Goal: Task Accomplishment & Management: Complete application form

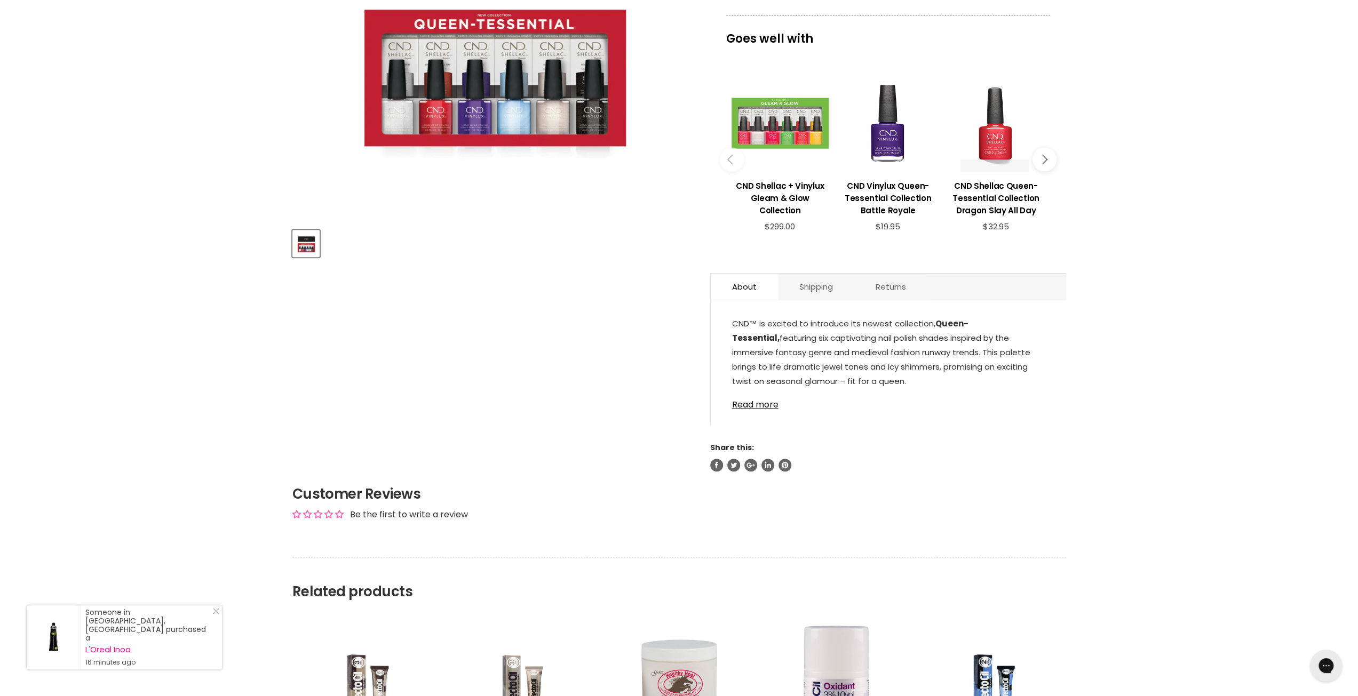
scroll to position [312, 0]
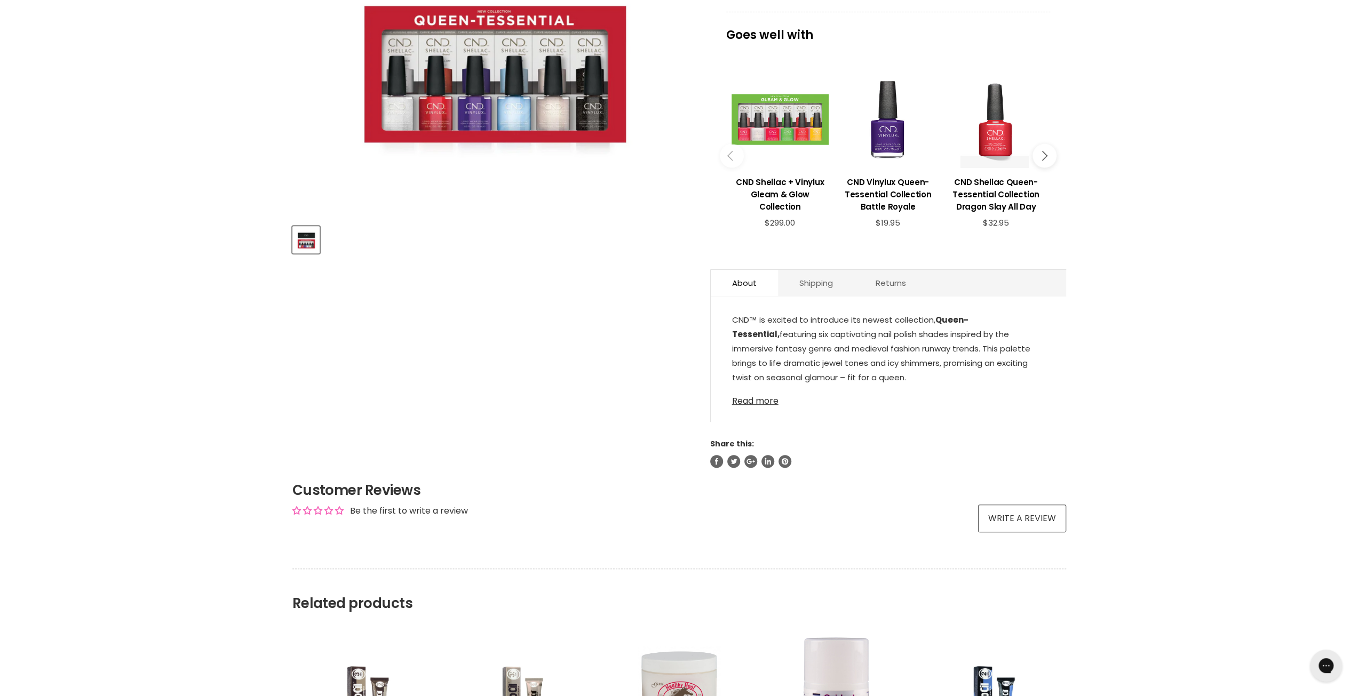
click at [764, 401] on link "Read more" at bounding box center [888, 398] width 313 height 16
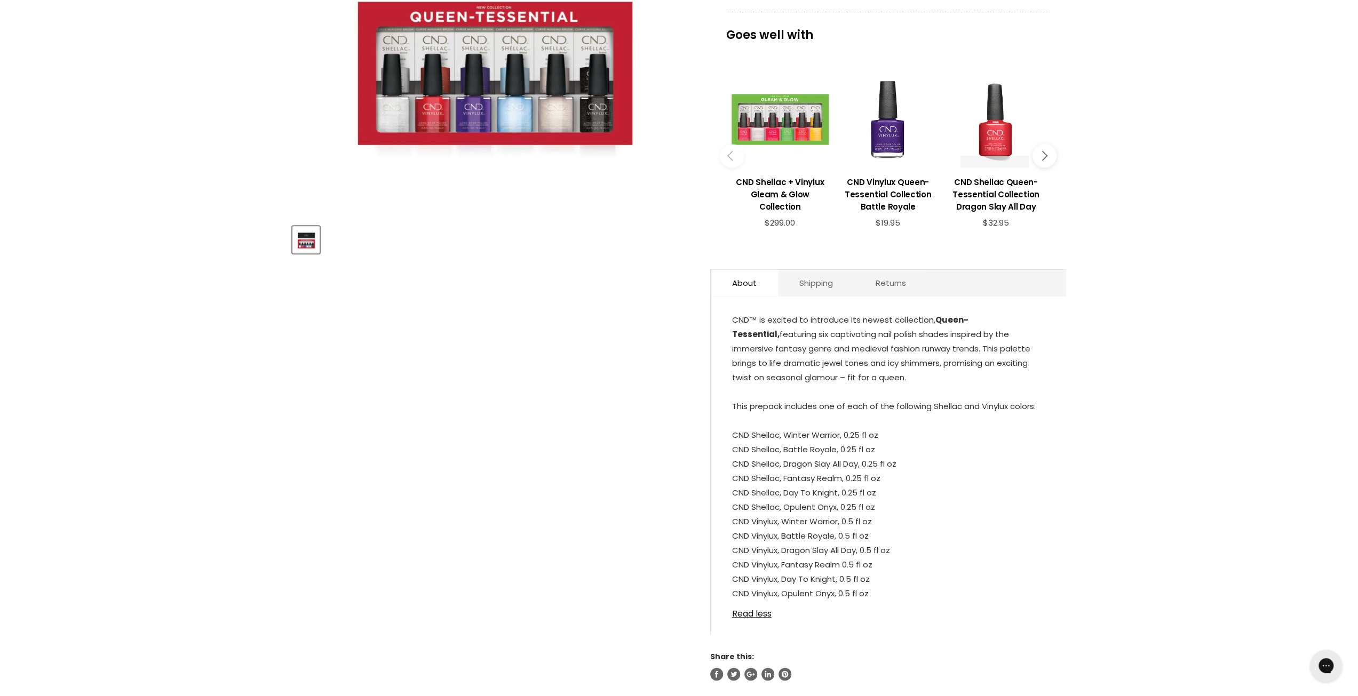
click at [418, 118] on img "CND Shellac Queen-Tessential Collection image. Click or Scroll to Zoom." at bounding box center [491, 13] width 399 height 392
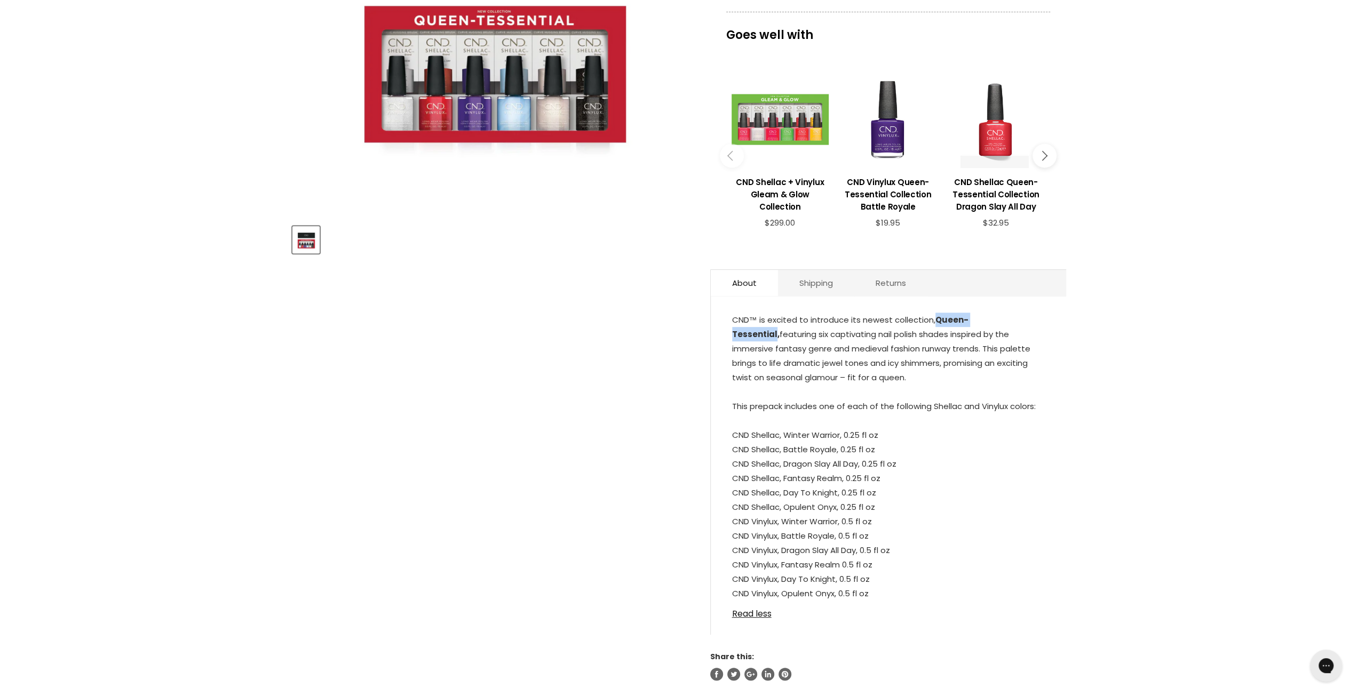
drag, startPoint x: 933, startPoint y: 319, endPoint x: 775, endPoint y: 335, distance: 158.8
click at [775, 335] on p "CND™ is excited to introduce its newest collection, Queen-Tessential , featurin…" at bounding box center [888, 458] width 313 height 290
copy p "Queen-Tessential"
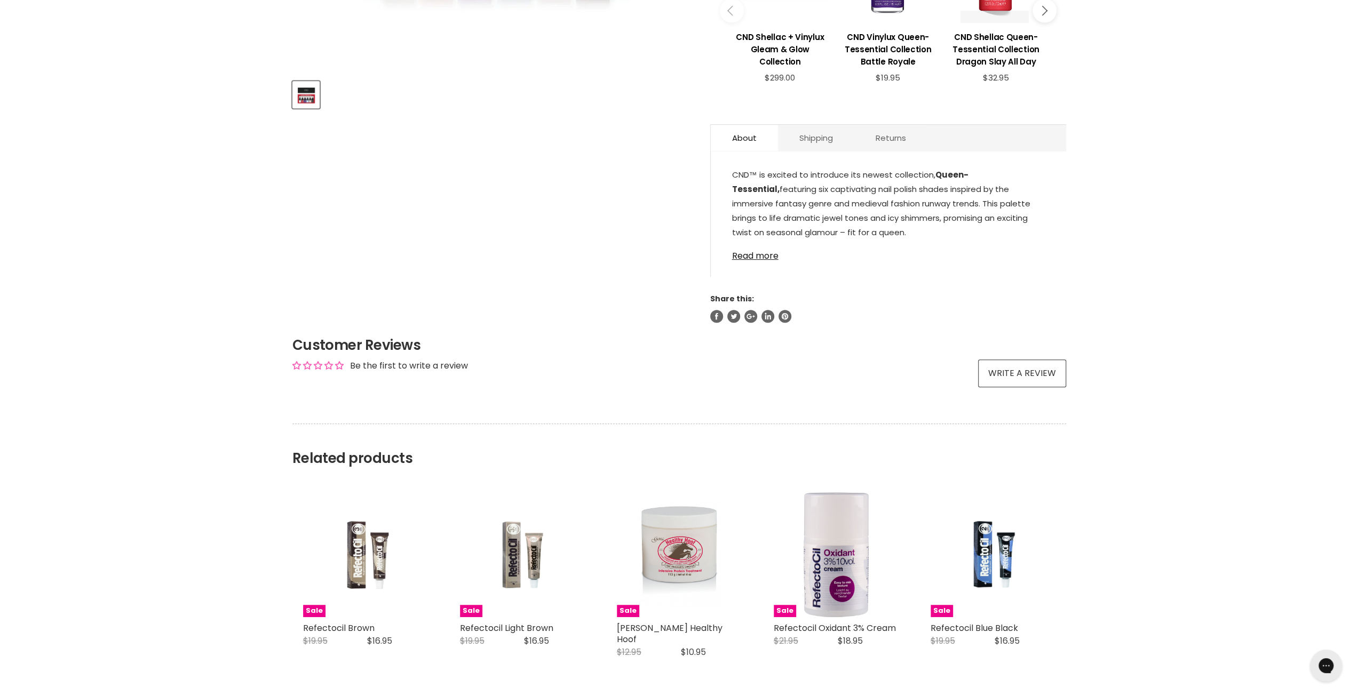
scroll to position [471, 0]
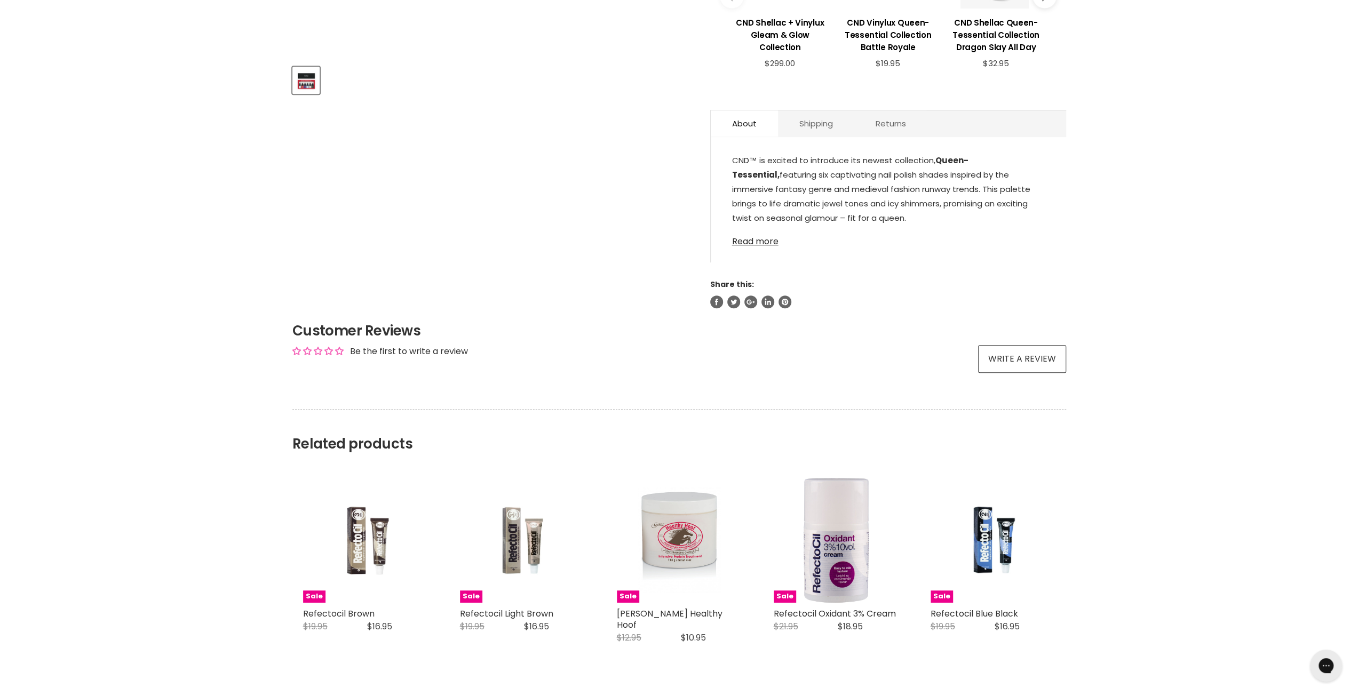
click at [766, 243] on link "Read more" at bounding box center [888, 239] width 313 height 16
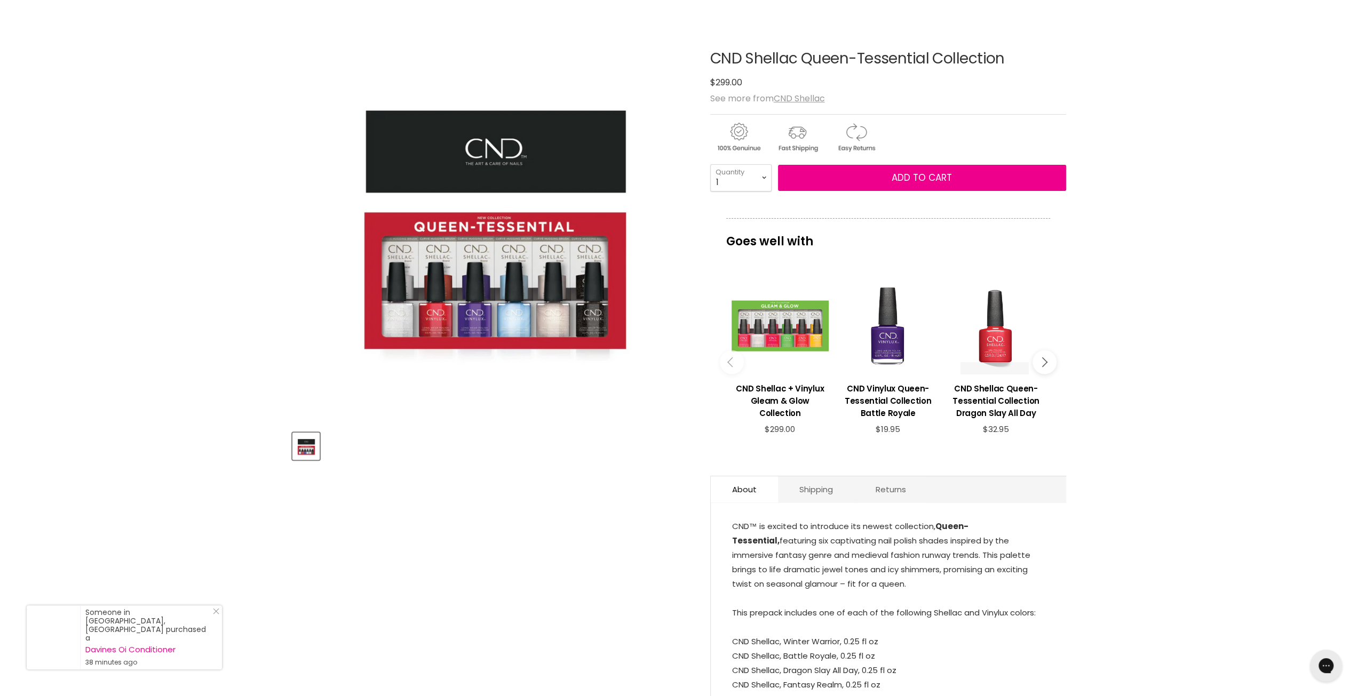
scroll to position [0, 0]
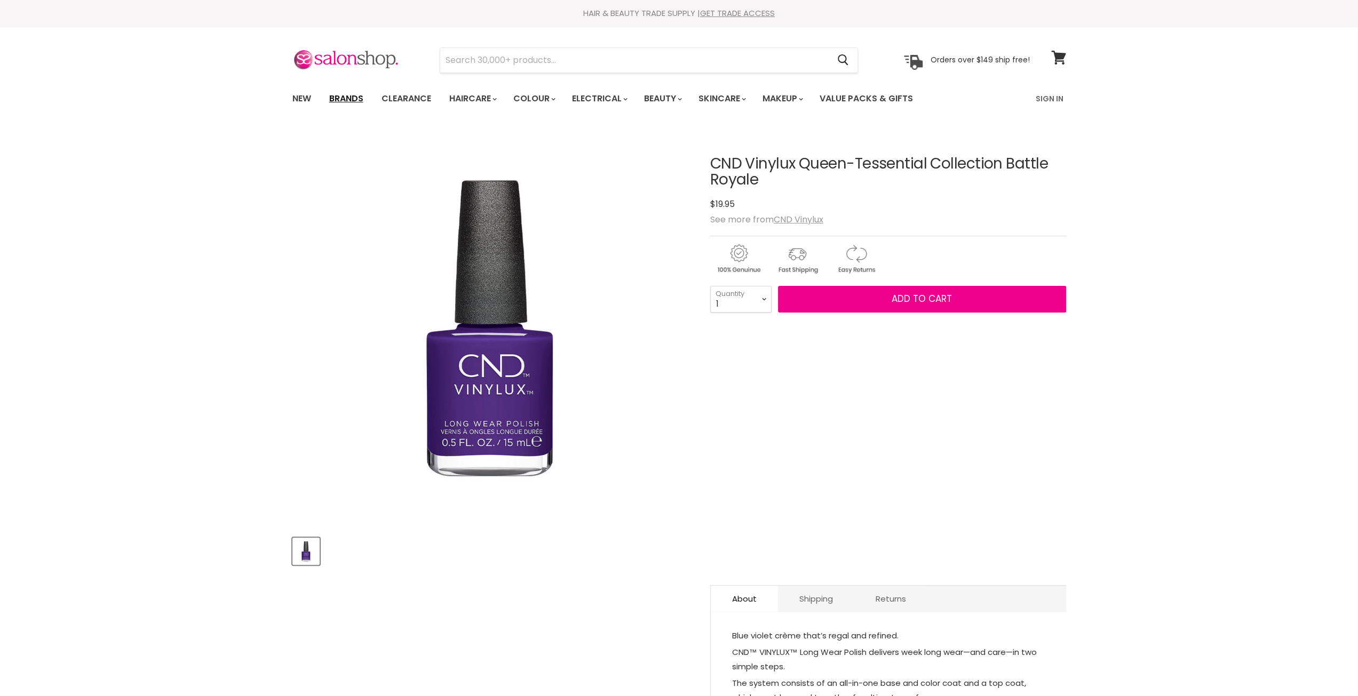
click at [356, 98] on link "Brands" at bounding box center [346, 99] width 50 height 22
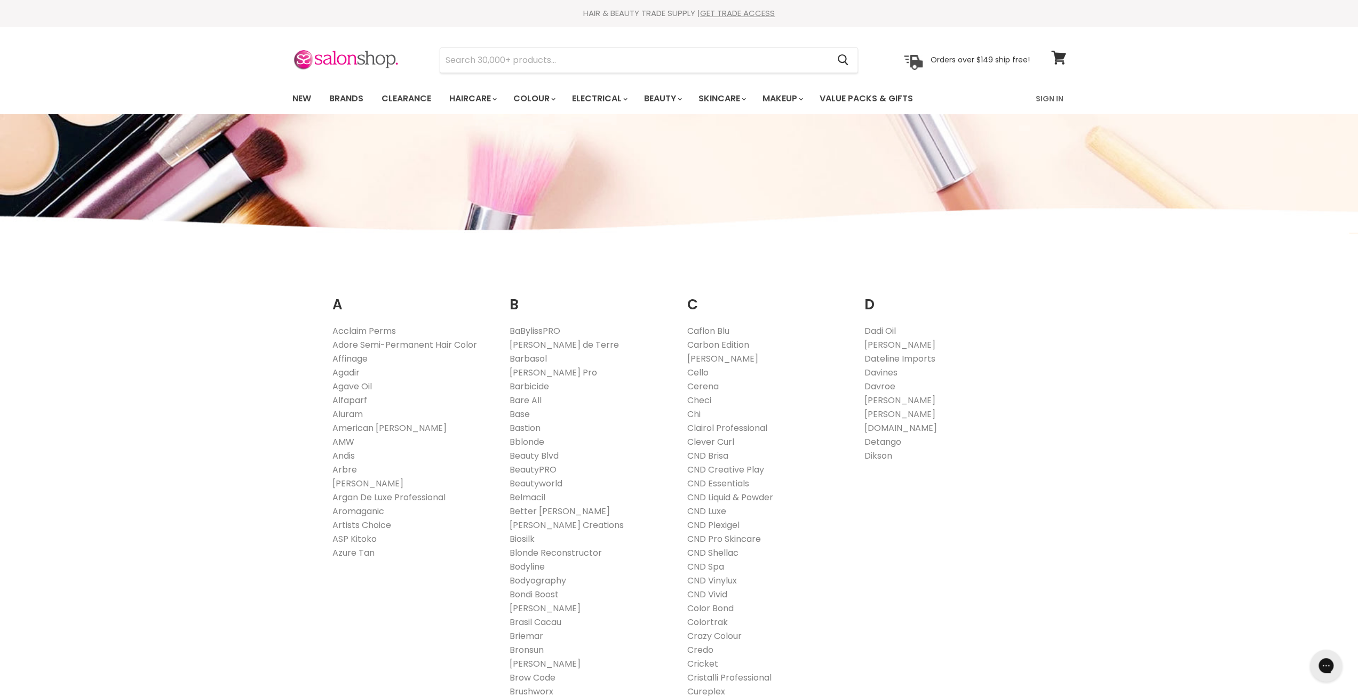
click at [725, 556] on link "CND Shellac" at bounding box center [712, 553] width 51 height 12
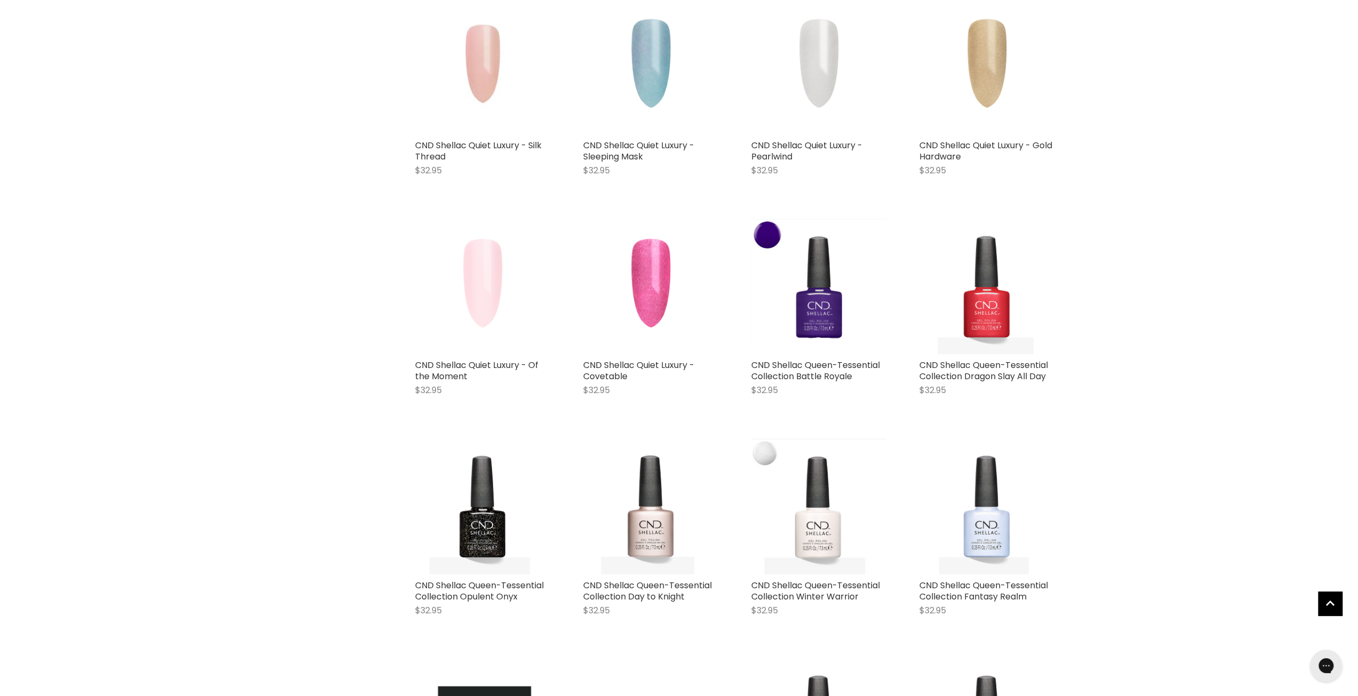
scroll to position [513, 0]
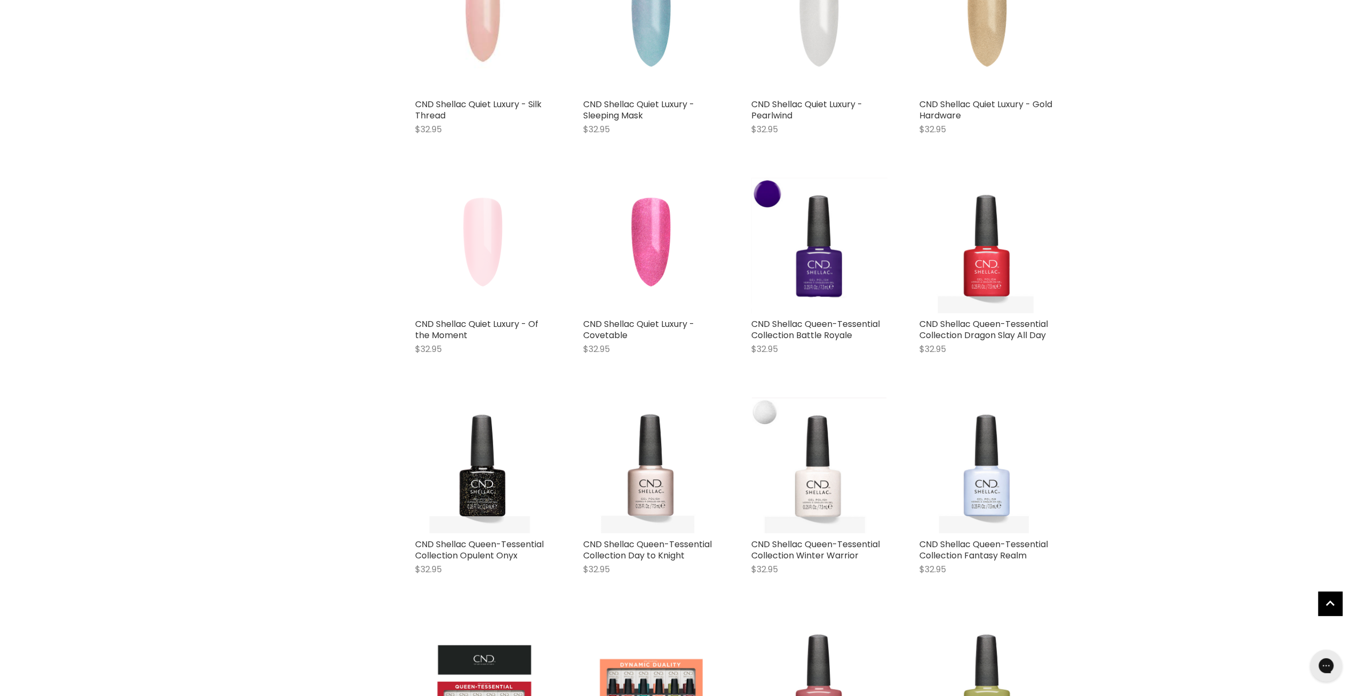
drag, startPoint x: 1361, startPoint y: 125, endPoint x: 1323, endPoint y: 219, distance: 101.3
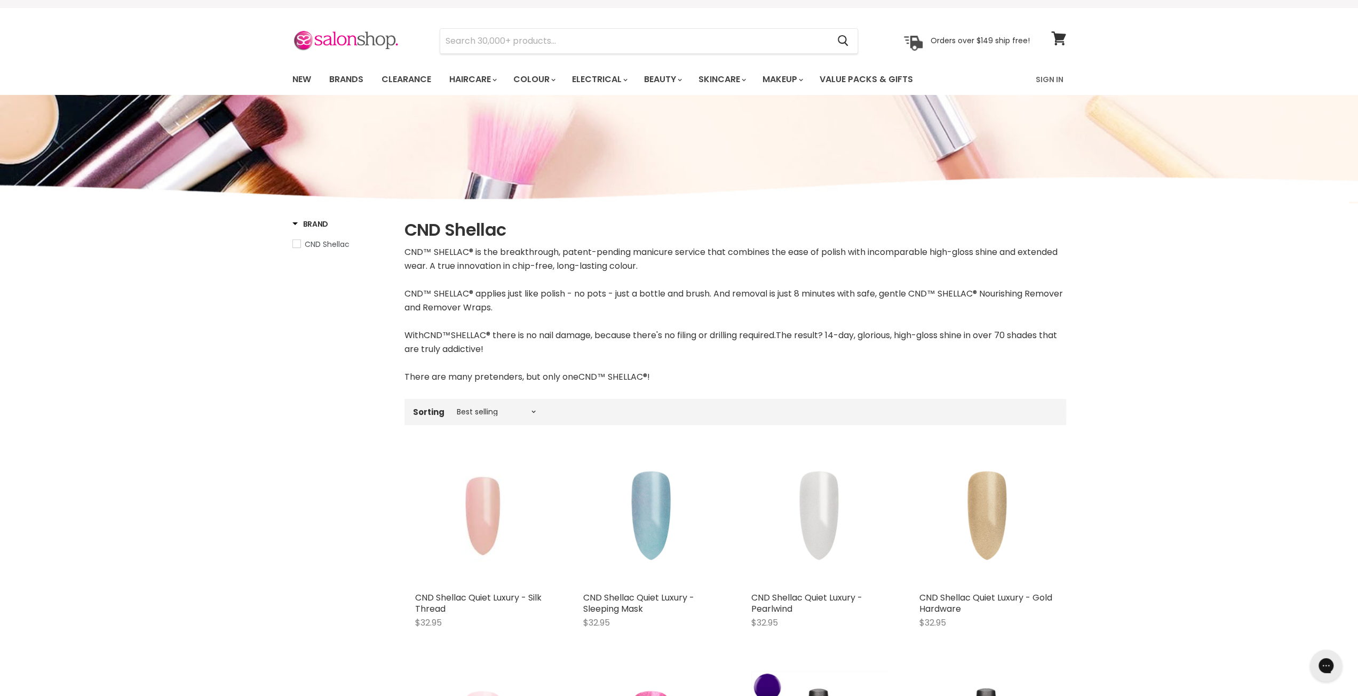
scroll to position [0, 0]
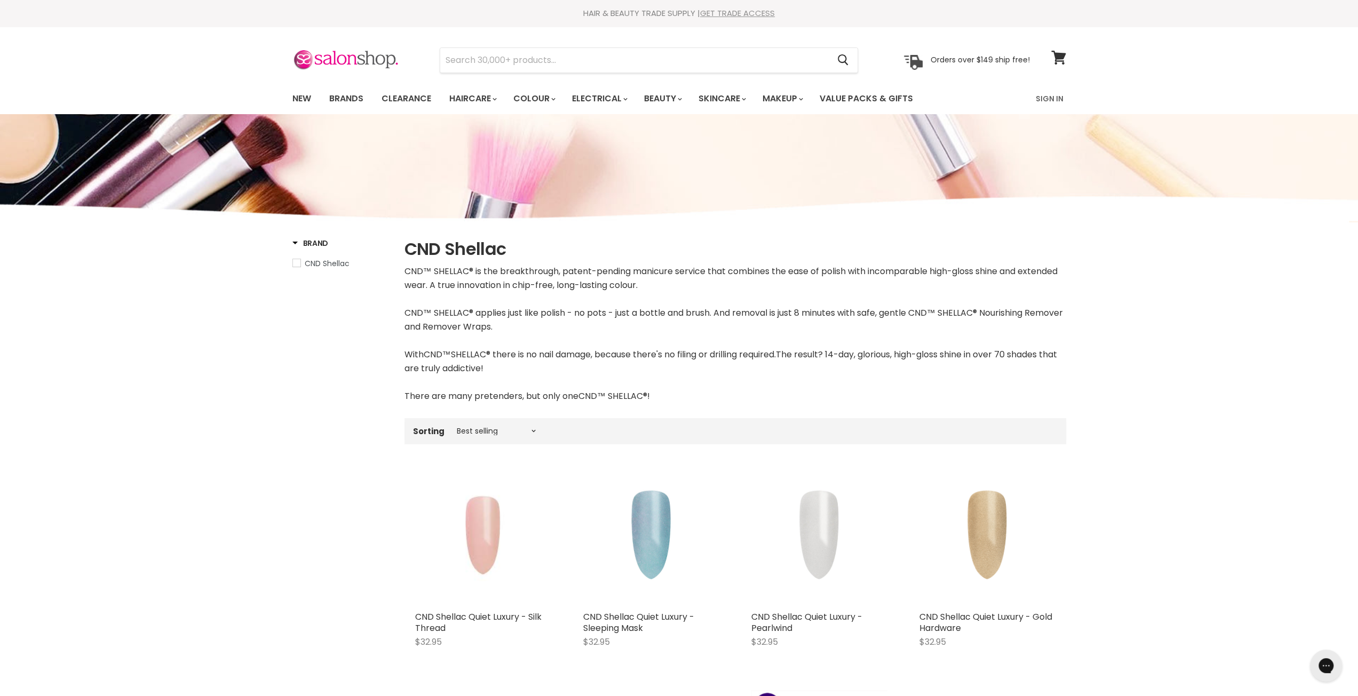
click at [730, 14] on link "GET TRADE ACCESS" at bounding box center [737, 12] width 75 height 11
